Goal: Task Accomplishment & Management: Use online tool/utility

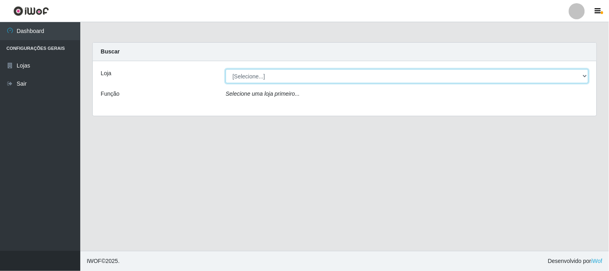
drag, startPoint x: 270, startPoint y: 75, endPoint x: 267, endPoint y: 82, distance: 7.4
click at [271, 75] on select "[Selecione...] Casatudo BR" at bounding box center [407, 76] width 363 height 14
select select "197"
click at [226, 69] on select "[Selecione...] Casatudo BR" at bounding box center [407, 76] width 363 height 14
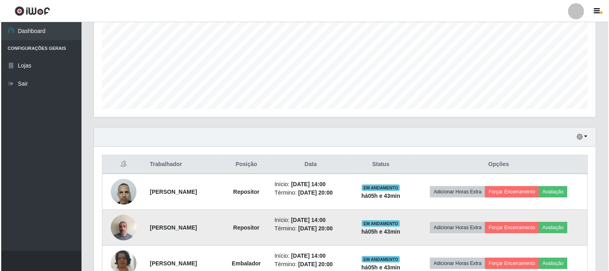
scroll to position [263, 0]
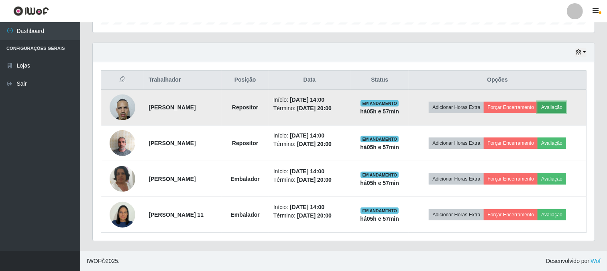
click at [557, 108] on button "Avaliação" at bounding box center [552, 107] width 29 height 11
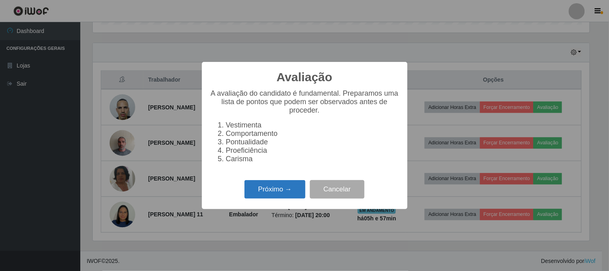
click at [288, 191] on button "Próximo →" at bounding box center [275, 189] width 61 height 19
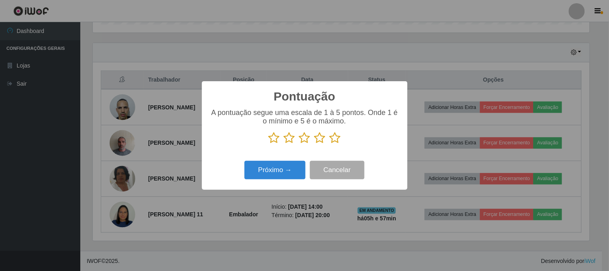
scroll to position [401386, 401055]
click at [332, 141] on icon at bounding box center [335, 138] width 11 height 12
click at [330, 144] on input "radio" at bounding box center [330, 144] width 0 height 0
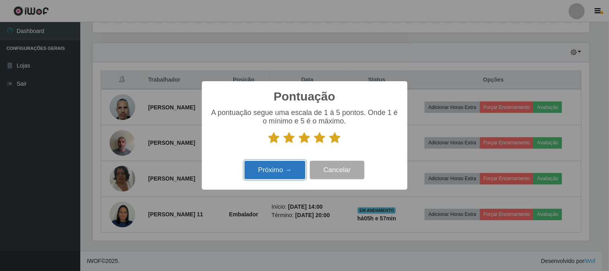
click at [290, 166] on button "Próximo →" at bounding box center [275, 170] width 61 height 19
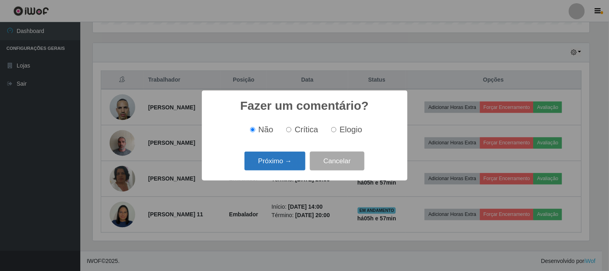
click at [292, 165] on button "Próximo →" at bounding box center [275, 160] width 61 height 19
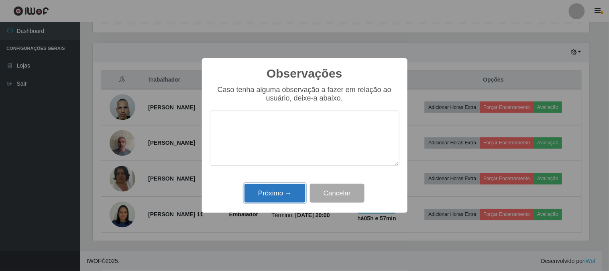
click at [291, 190] on button "Próximo →" at bounding box center [275, 193] width 61 height 19
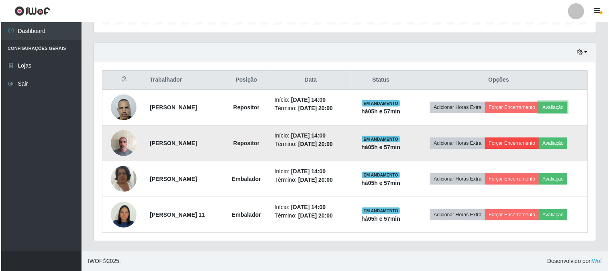
scroll to position [166, 502]
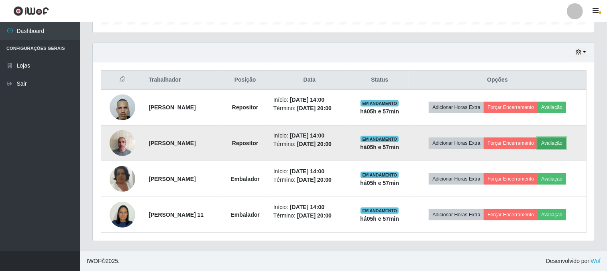
click at [554, 139] on button "Avaliação" at bounding box center [552, 142] width 29 height 11
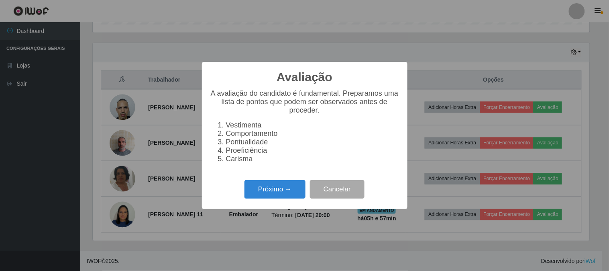
scroll to position [166, 497]
click at [274, 190] on button "Próximo →" at bounding box center [275, 189] width 61 height 19
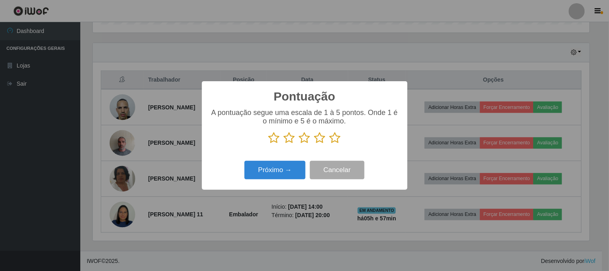
drag, startPoint x: 332, startPoint y: 137, endPoint x: 324, endPoint y: 147, distance: 12.0
click at [331, 138] on icon at bounding box center [335, 138] width 11 height 12
click at [330, 144] on input "radio" at bounding box center [330, 144] width 0 height 0
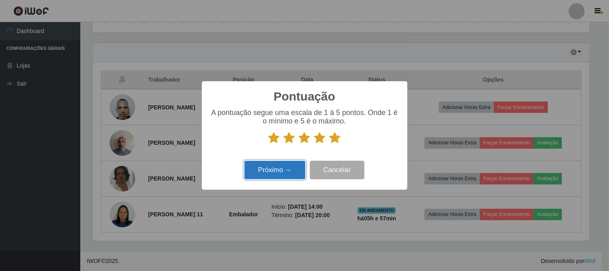
click at [298, 169] on button "Próximo →" at bounding box center [275, 170] width 61 height 19
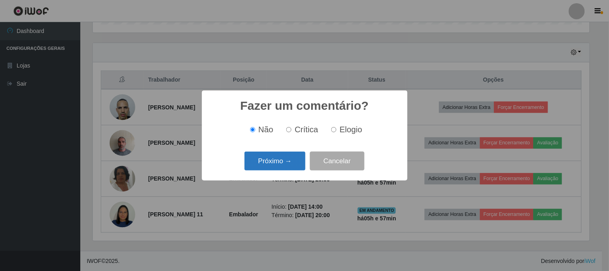
click at [283, 165] on button "Próximo →" at bounding box center [275, 160] width 61 height 19
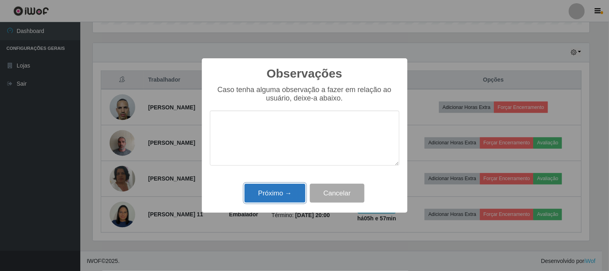
drag, startPoint x: 295, startPoint y: 191, endPoint x: 305, endPoint y: 191, distance: 10.0
click at [296, 191] on button "Próximo →" at bounding box center [275, 193] width 61 height 19
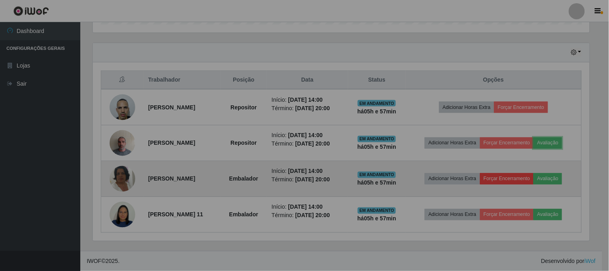
scroll to position [166, 502]
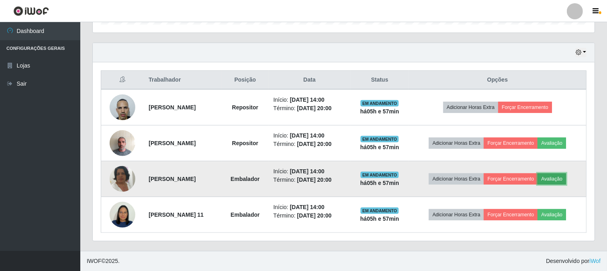
click at [559, 179] on button "Avaliação" at bounding box center [552, 178] width 29 height 11
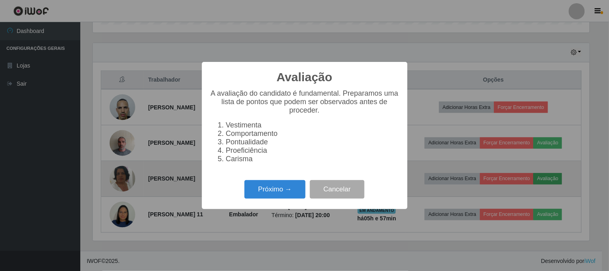
scroll to position [166, 497]
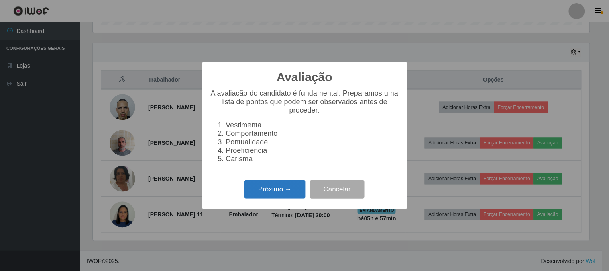
click at [277, 187] on button "Próximo →" at bounding box center [275, 189] width 61 height 19
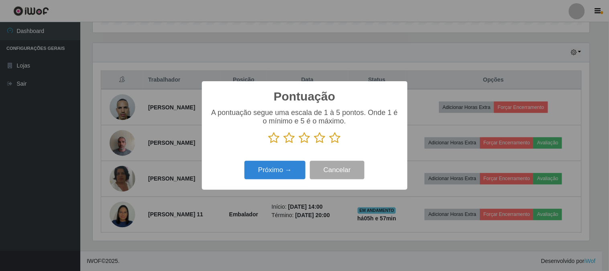
click at [334, 140] on icon at bounding box center [335, 138] width 11 height 12
click at [330, 144] on input "radio" at bounding box center [330, 144] width 0 height 0
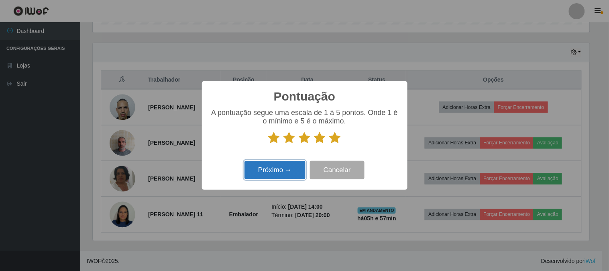
click at [284, 169] on button "Próximo →" at bounding box center [275, 170] width 61 height 19
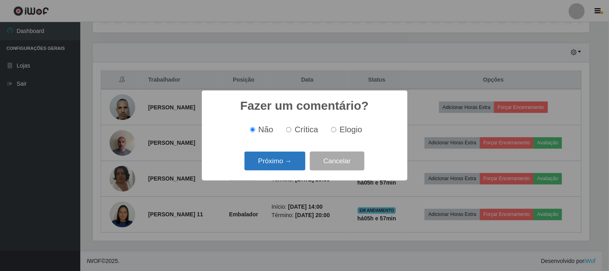
click at [291, 161] on button "Próximo →" at bounding box center [275, 160] width 61 height 19
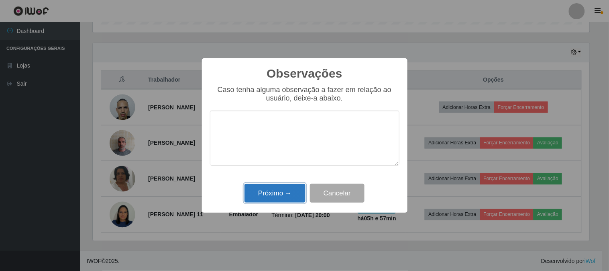
click at [288, 197] on button "Próximo →" at bounding box center [275, 193] width 61 height 19
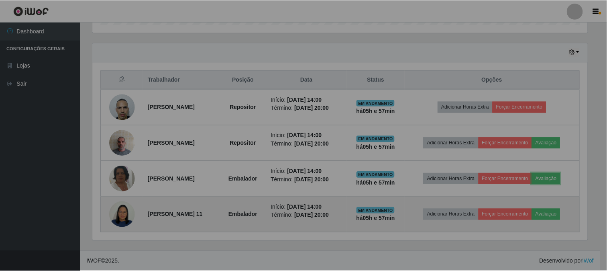
scroll to position [166, 502]
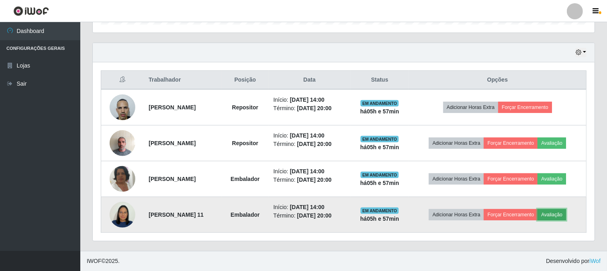
click at [561, 216] on button "Avaliação" at bounding box center [552, 214] width 29 height 11
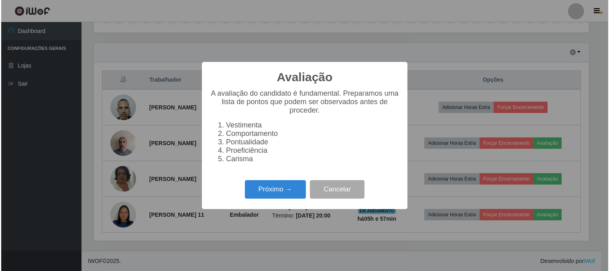
scroll to position [166, 497]
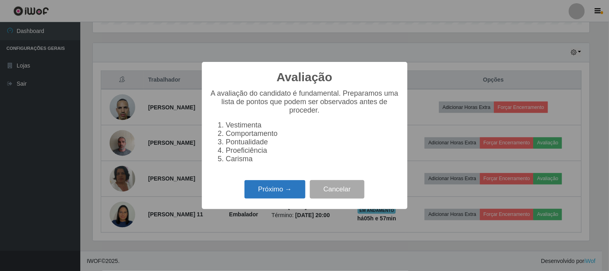
click at [283, 189] on button "Próximo →" at bounding box center [275, 189] width 61 height 19
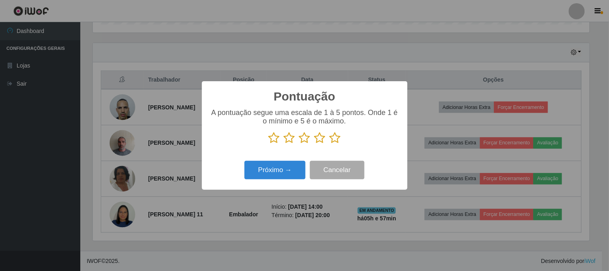
drag, startPoint x: 333, startPoint y: 137, endPoint x: 330, endPoint y: 139, distance: 4.6
click at [333, 138] on icon at bounding box center [335, 138] width 11 height 12
click at [330, 144] on input "radio" at bounding box center [330, 144] width 0 height 0
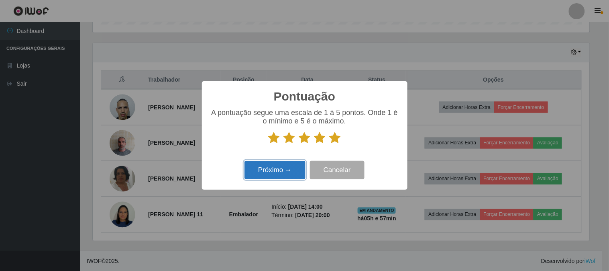
click at [294, 165] on button "Próximo →" at bounding box center [275, 170] width 61 height 19
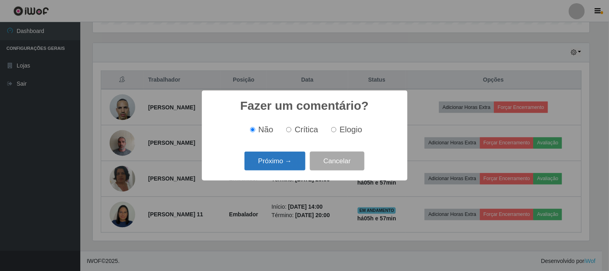
click at [292, 161] on button "Próximo →" at bounding box center [275, 160] width 61 height 19
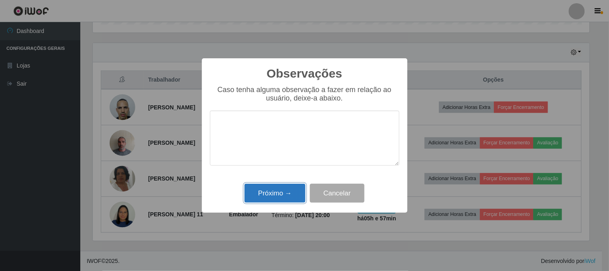
click at [289, 189] on button "Próximo →" at bounding box center [275, 193] width 61 height 19
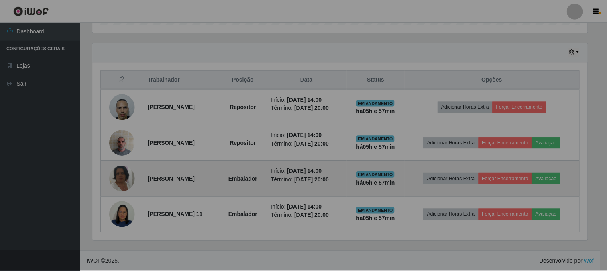
scroll to position [166, 502]
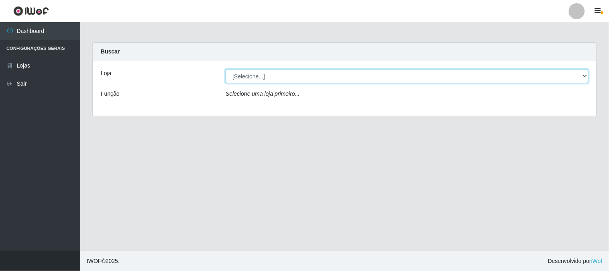
click at [271, 80] on select "[Selecione...] Casatudo BR" at bounding box center [407, 76] width 363 height 14
click at [226, 69] on select "[Selecione...] Casatudo BR" at bounding box center [407, 76] width 363 height 14
click at [274, 75] on select "[Selecione...] Casatudo BR" at bounding box center [407, 76] width 363 height 14
select select "197"
click at [226, 69] on select "[Selecione...] Casatudo BR" at bounding box center [407, 76] width 363 height 14
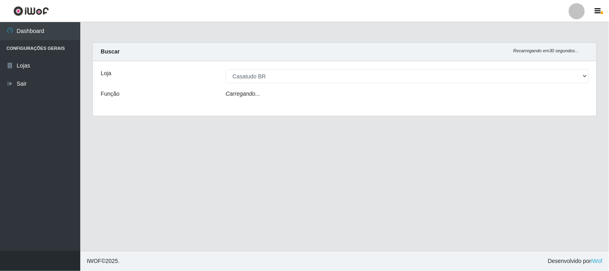
click at [278, 97] on div "Carregando..." at bounding box center [407, 96] width 375 height 12
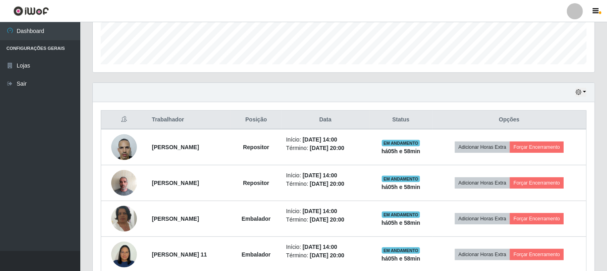
scroll to position [263, 0]
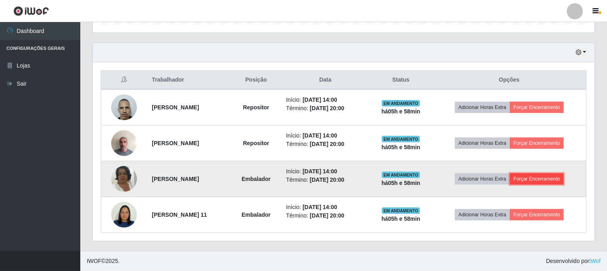
click at [559, 178] on button "Forçar Encerramento" at bounding box center [537, 178] width 54 height 11
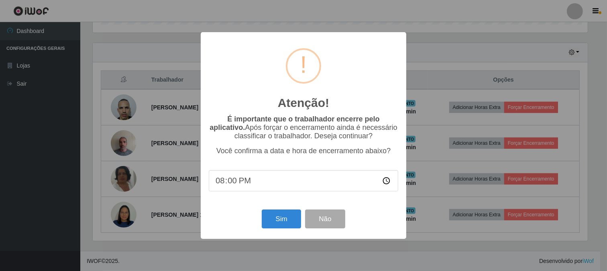
scroll to position [166, 497]
click at [269, 219] on button "Sim" at bounding box center [282, 218] width 39 height 19
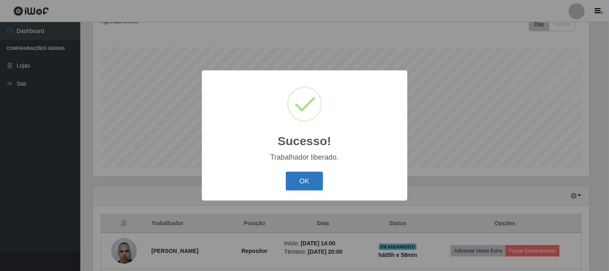
click at [296, 182] on button "OK" at bounding box center [304, 180] width 37 height 19
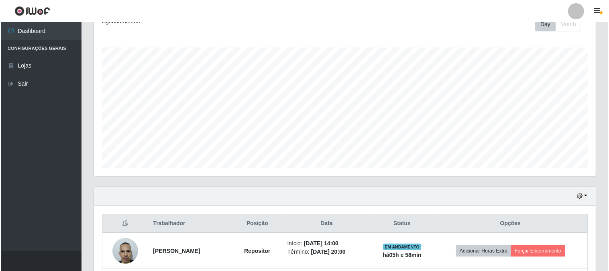
scroll to position [209, 0]
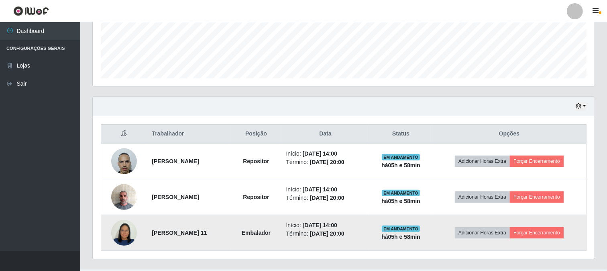
click at [547, 239] on td "Adicionar Horas Extra Forçar Encerramento" at bounding box center [509, 233] width 154 height 36
click at [564, 234] on button "Forçar Encerramento" at bounding box center [537, 232] width 54 height 11
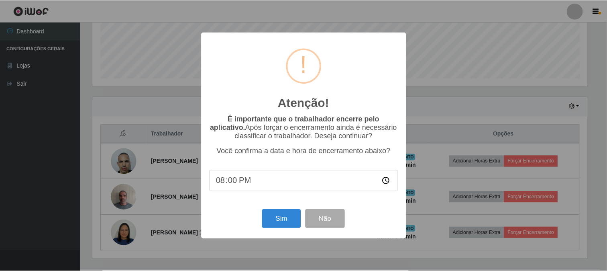
scroll to position [166, 497]
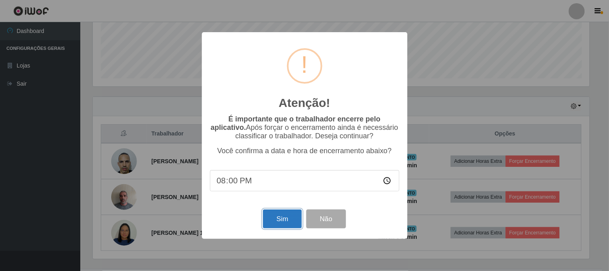
click at [280, 224] on button "Sim" at bounding box center [282, 218] width 39 height 19
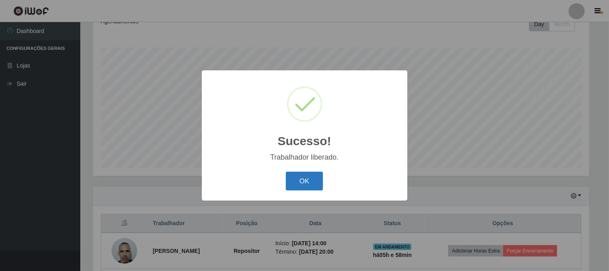
click at [308, 186] on button "OK" at bounding box center [304, 180] width 37 height 19
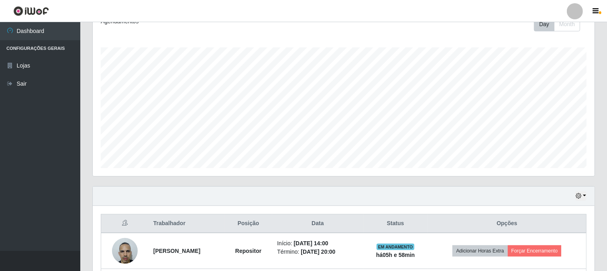
scroll to position [191, 0]
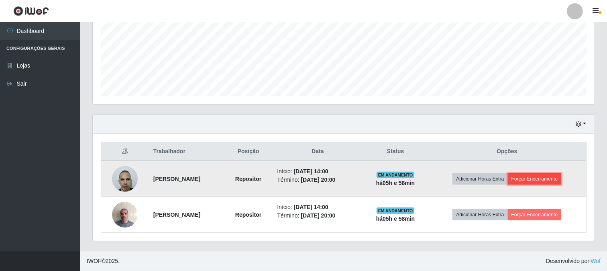
click at [536, 175] on button "Forçar Encerramento" at bounding box center [535, 178] width 54 height 11
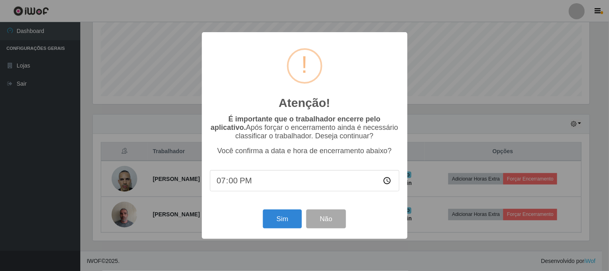
type input "20:00"
click at [279, 222] on button "Sim" at bounding box center [282, 218] width 39 height 19
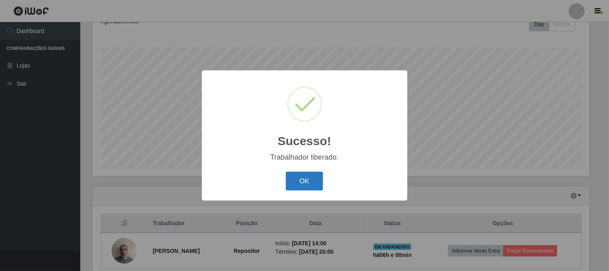
click at [311, 186] on button "OK" at bounding box center [304, 180] width 37 height 19
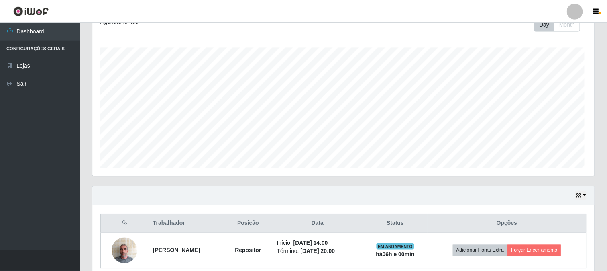
scroll to position [166, 502]
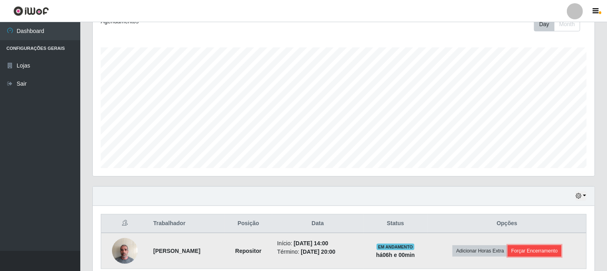
click at [522, 251] on button "Forçar Encerramento" at bounding box center [535, 250] width 54 height 11
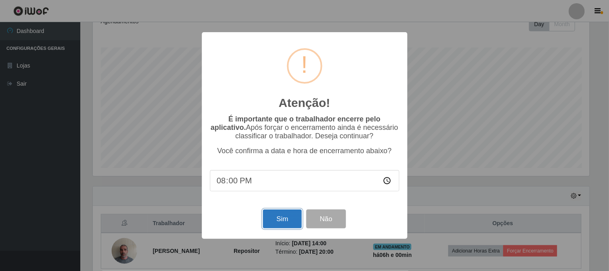
click at [281, 218] on button "Sim" at bounding box center [282, 218] width 39 height 19
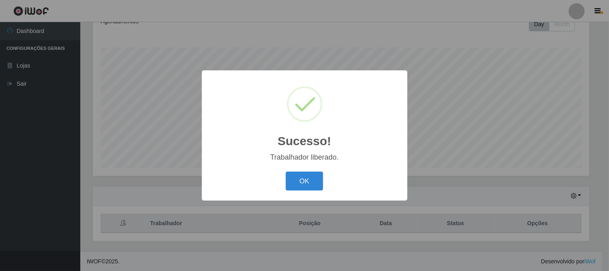
click at [286, 171] on button "OK" at bounding box center [304, 180] width 37 height 19
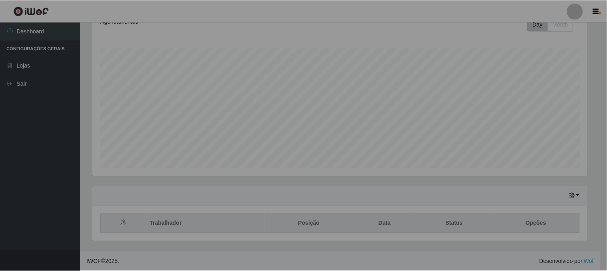
scroll to position [166, 502]
